Goal: Information Seeking & Learning: Compare options

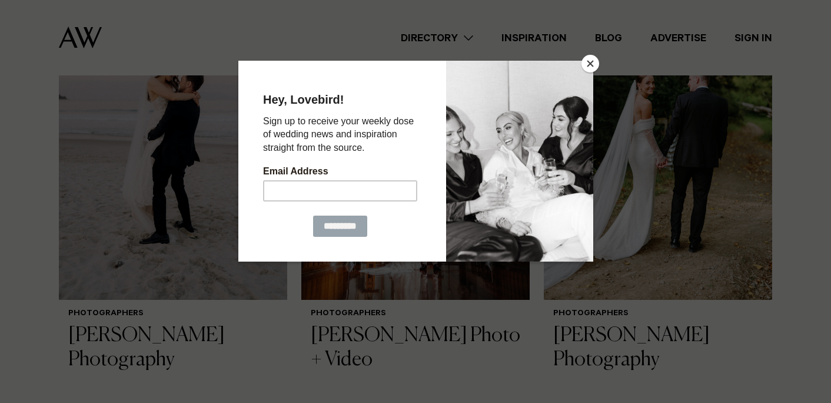
click at [592, 68] on button "Close" at bounding box center [591, 64] width 18 height 18
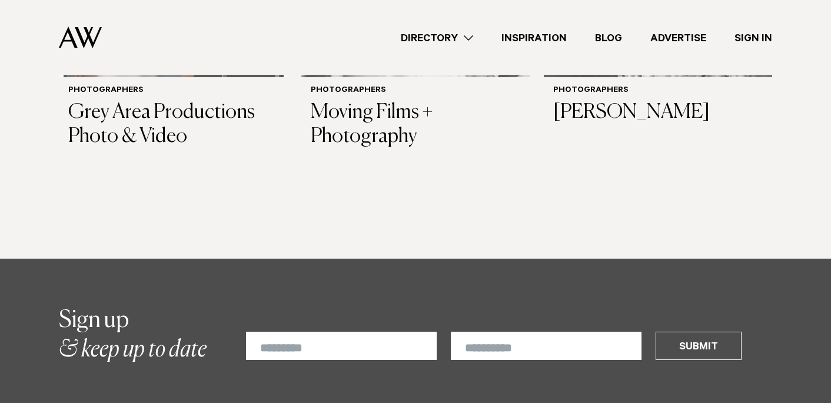
scroll to position [4070, 0]
drag, startPoint x: 131, startPoint y: 366, endPoint x: 577, endPoint y: 1, distance: 576.0
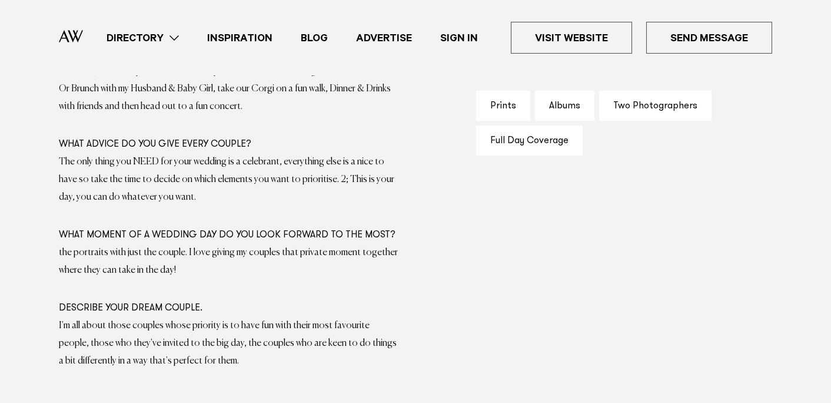
scroll to position [892, 0]
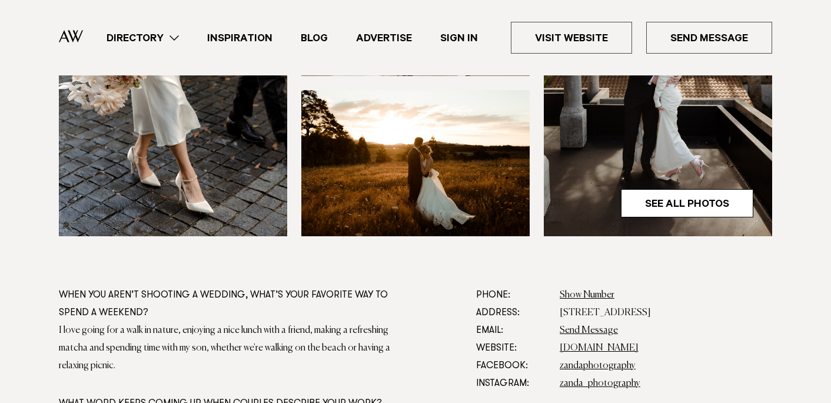
scroll to position [493, 0]
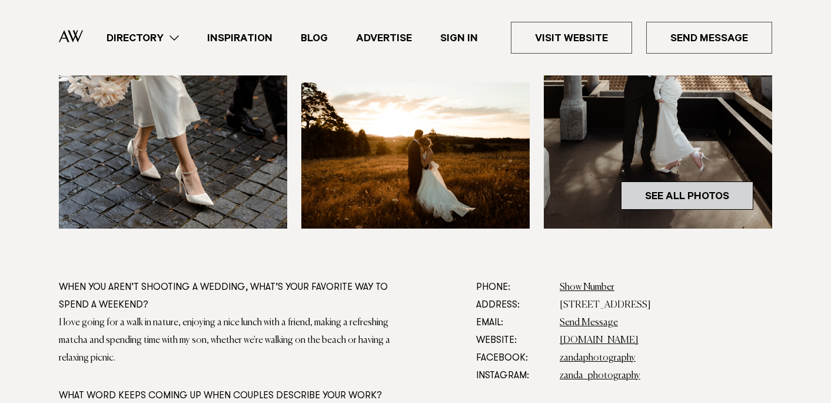
click at [654, 194] on link "See All Photos" at bounding box center [687, 195] width 132 height 28
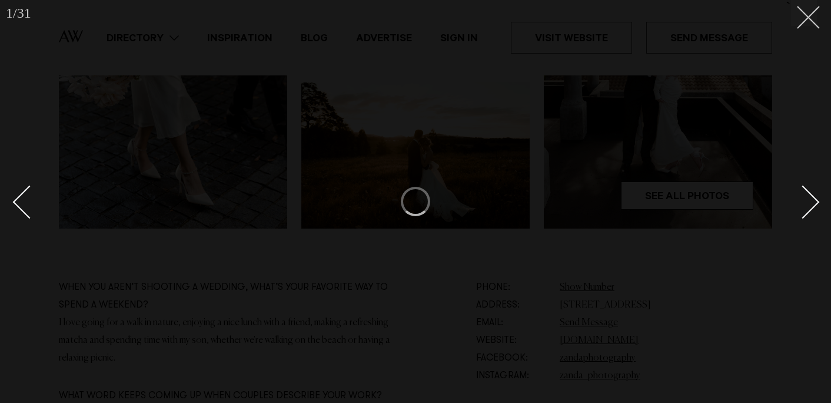
click at [803, 13] on line at bounding box center [809, 17] width 22 height 22
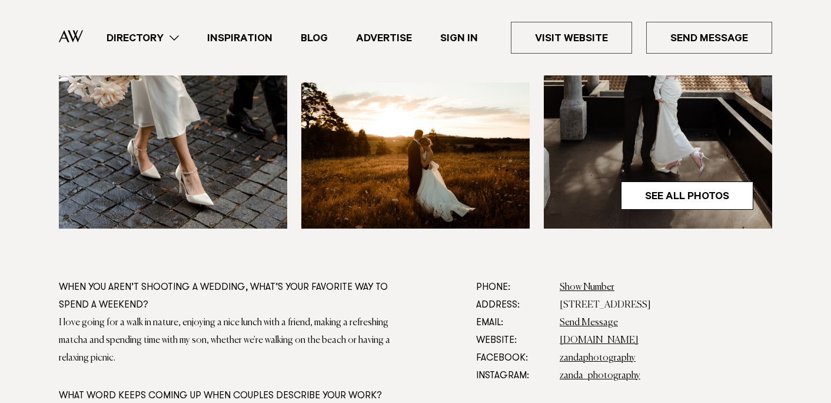
drag, startPoint x: 560, startPoint y: 45, endPoint x: 713, endPoint y: 5, distance: 158.9
click at [0, 0] on header "Directory Hair & Makeup Flowers Venues" at bounding box center [415, 37] width 831 height 75
